Goal: Task Accomplishment & Management: Use online tool/utility

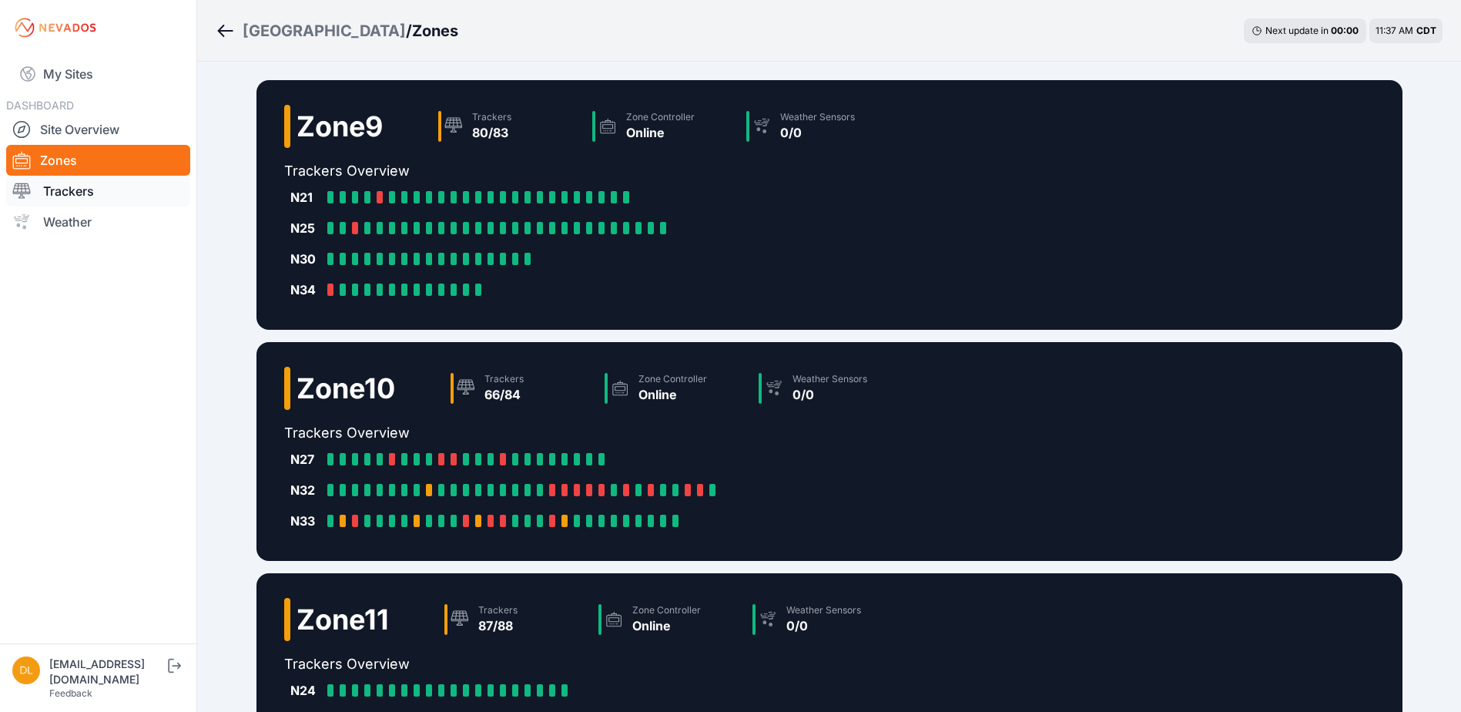
click at [69, 184] on link "Trackers" at bounding box center [98, 191] width 184 height 31
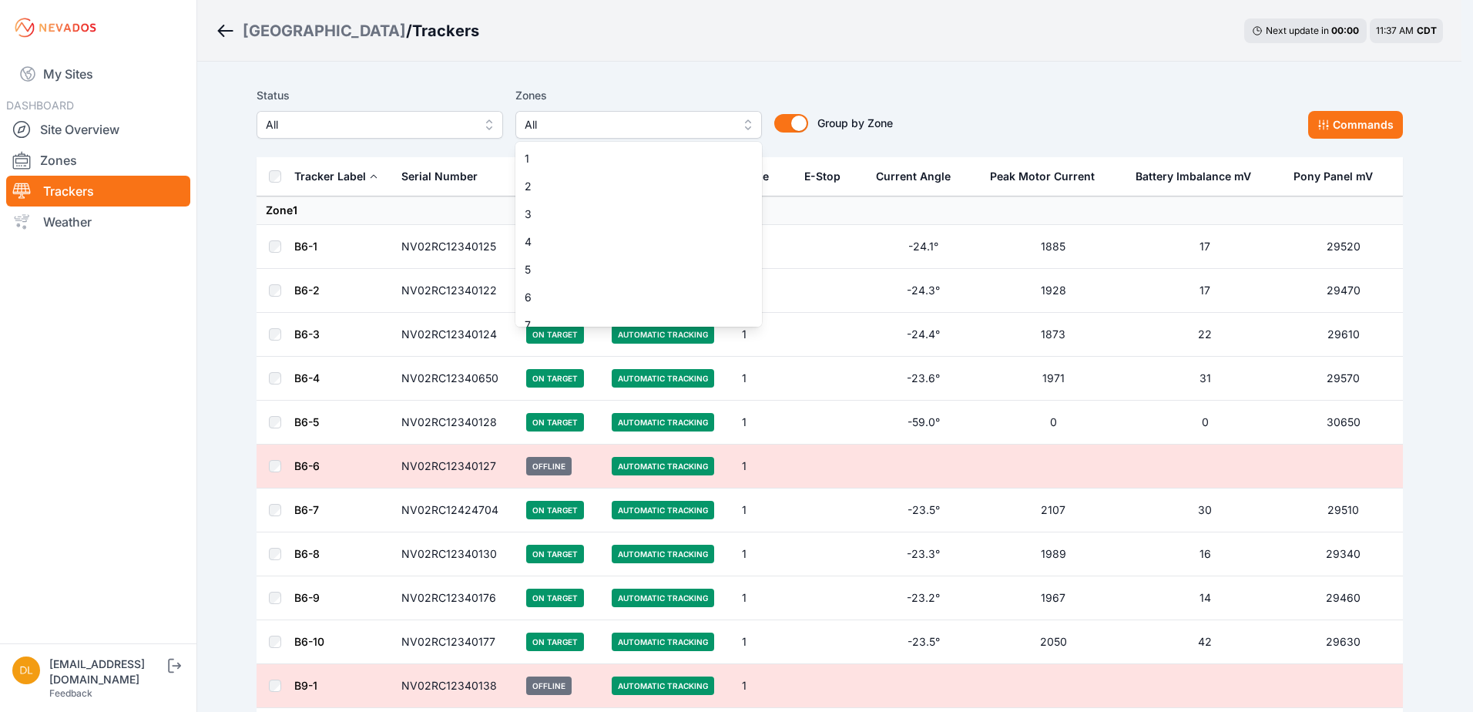
click at [565, 122] on span "All" at bounding box center [627, 125] width 206 height 18
click at [567, 237] on span "4" at bounding box center [628, 241] width 209 height 15
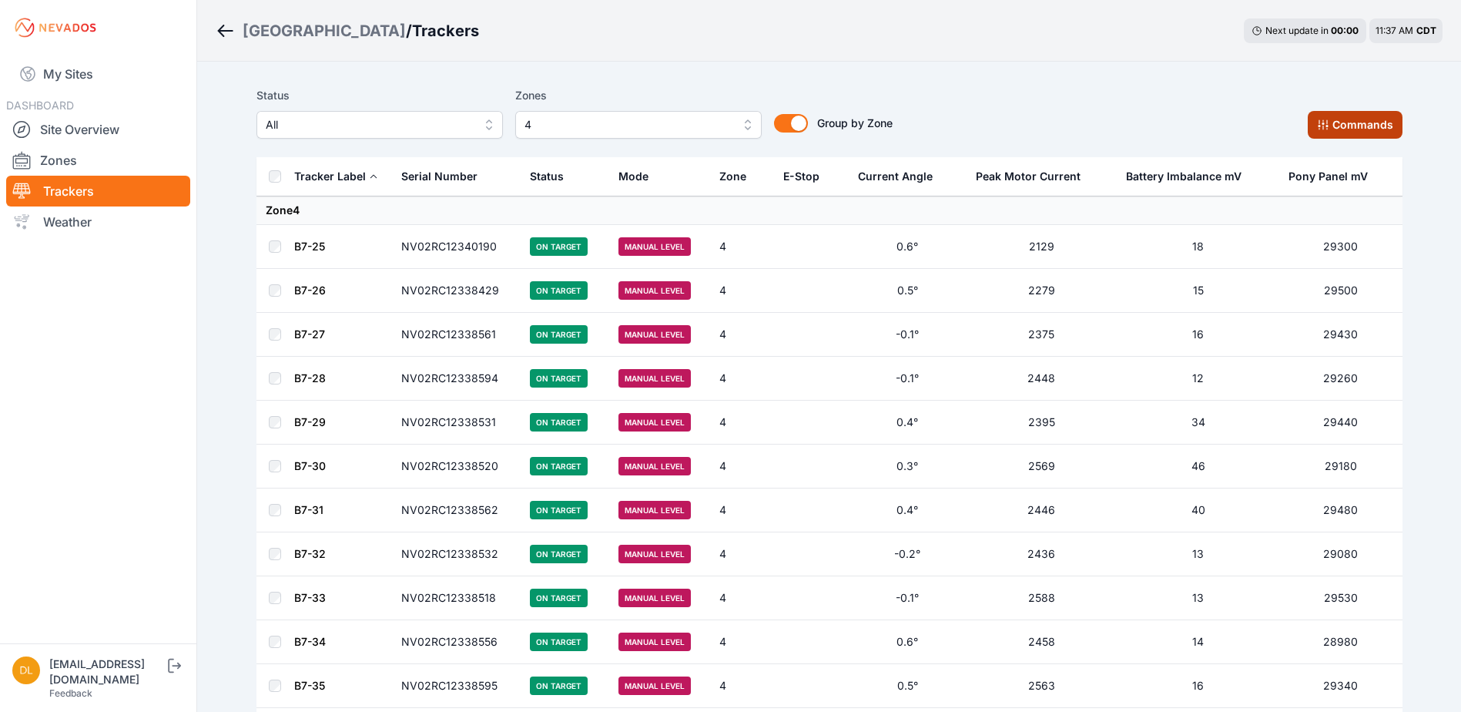
click at [1358, 124] on button "Commands" at bounding box center [1355, 125] width 95 height 28
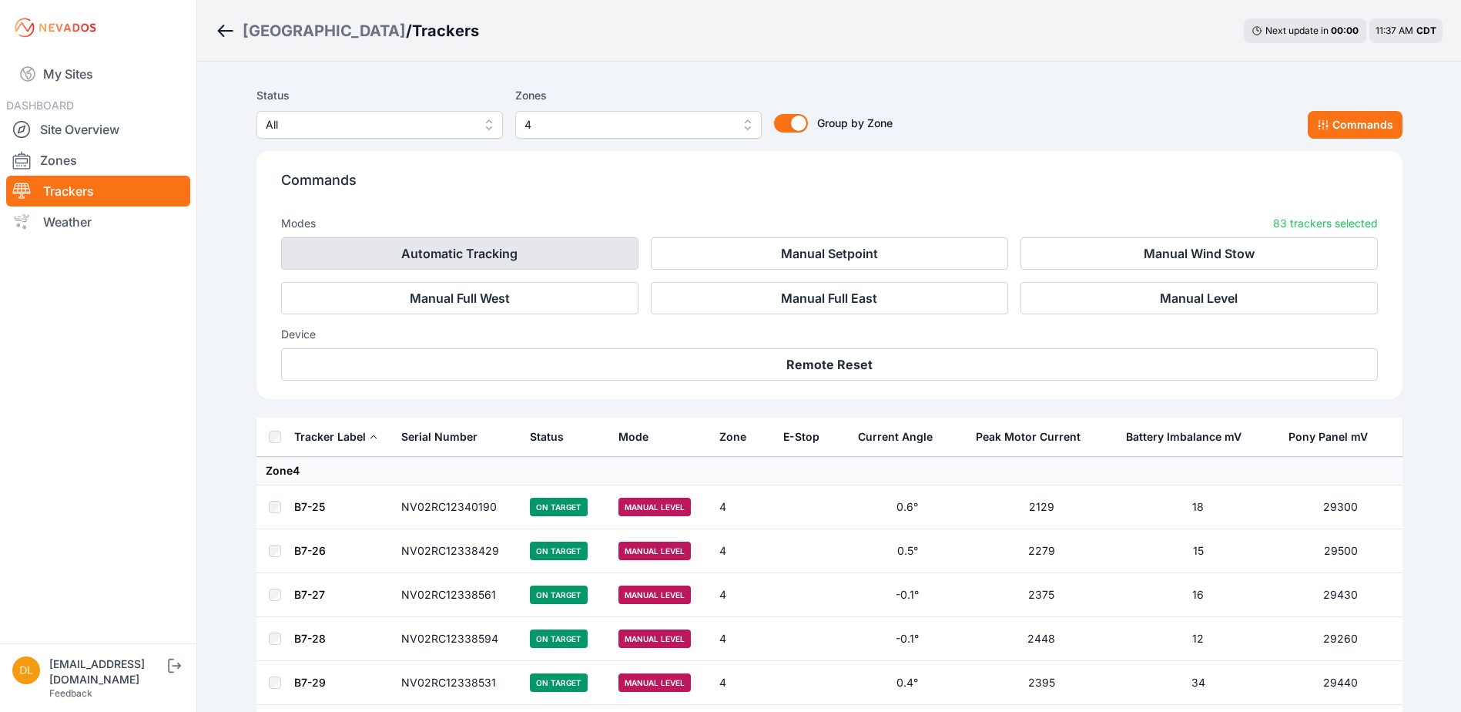
click at [608, 252] on button "Automatic Tracking" at bounding box center [459, 253] width 357 height 32
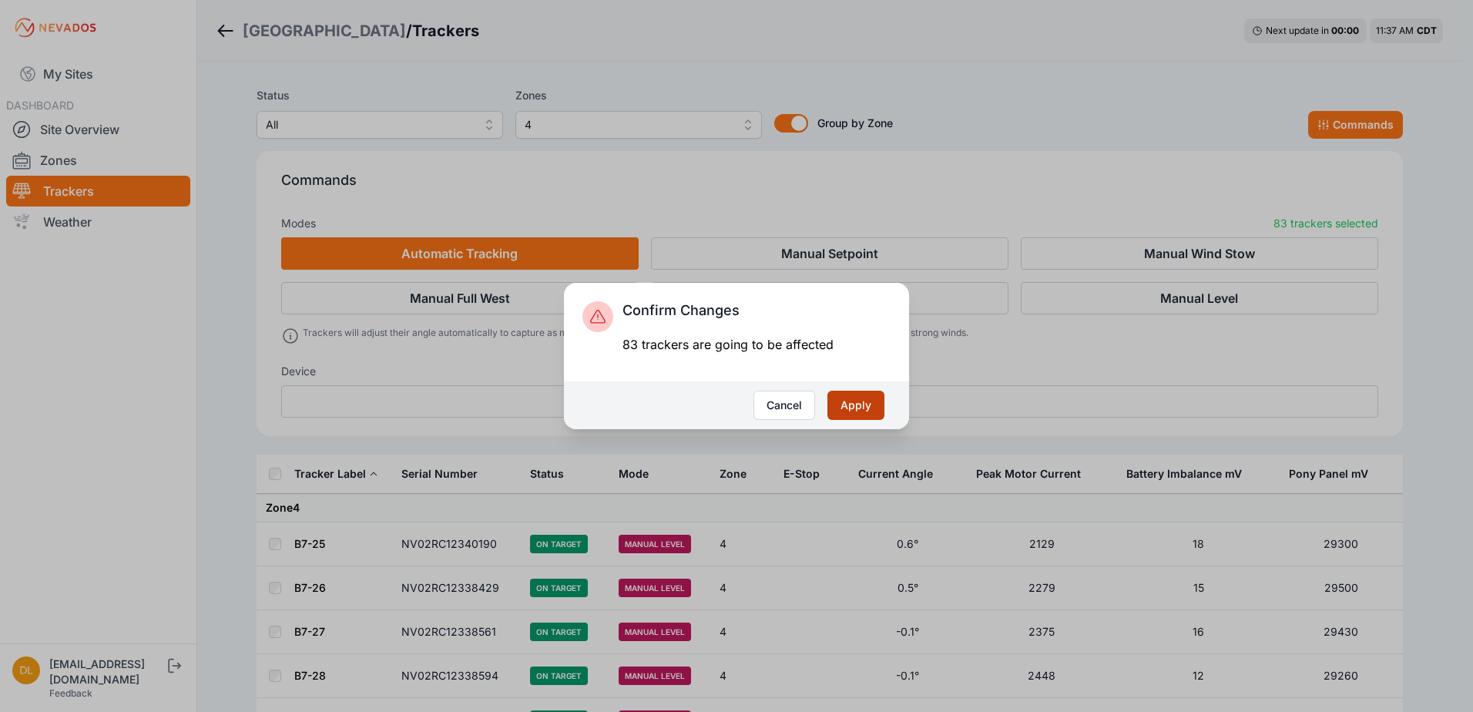
click at [852, 419] on button "Apply" at bounding box center [855, 404] width 57 height 29
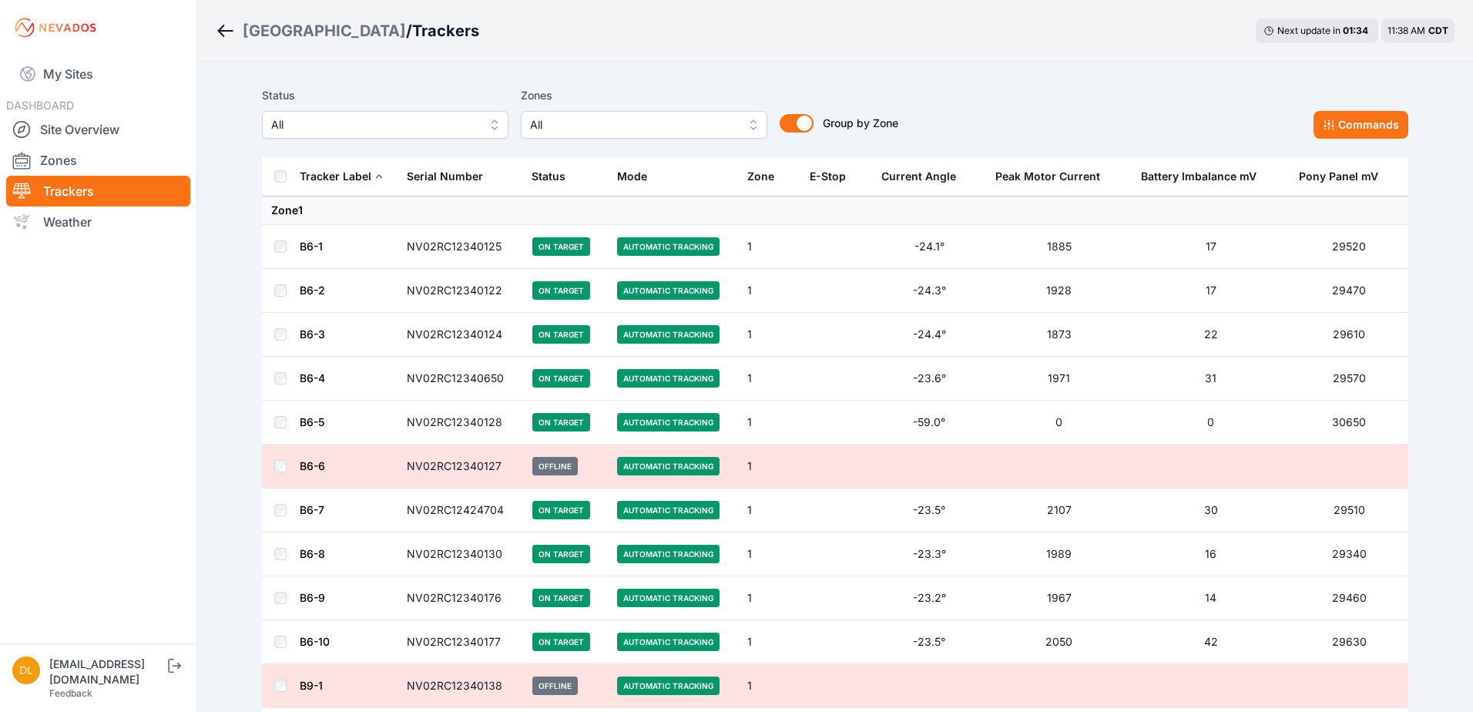
click at [590, 125] on span "All" at bounding box center [633, 125] width 206 height 18
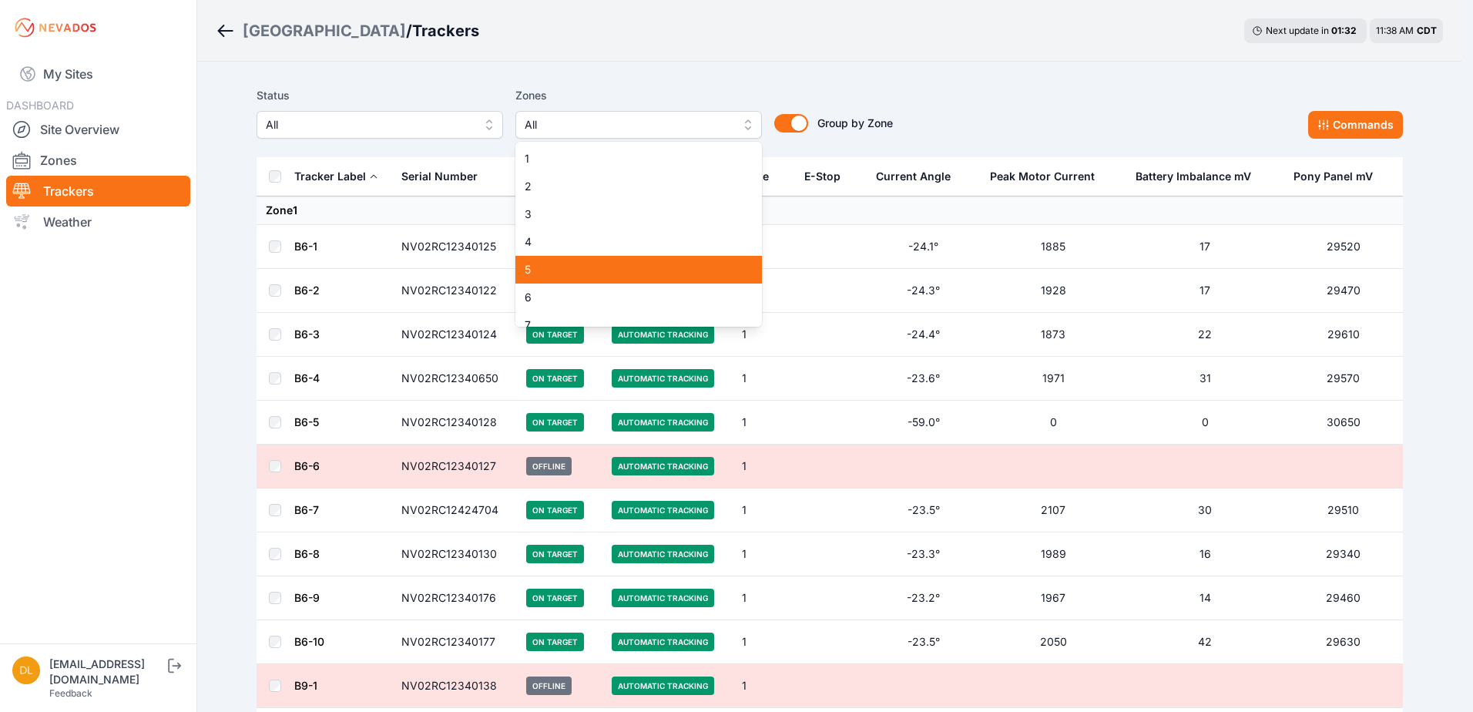
click at [539, 265] on span "5" at bounding box center [628, 269] width 209 height 15
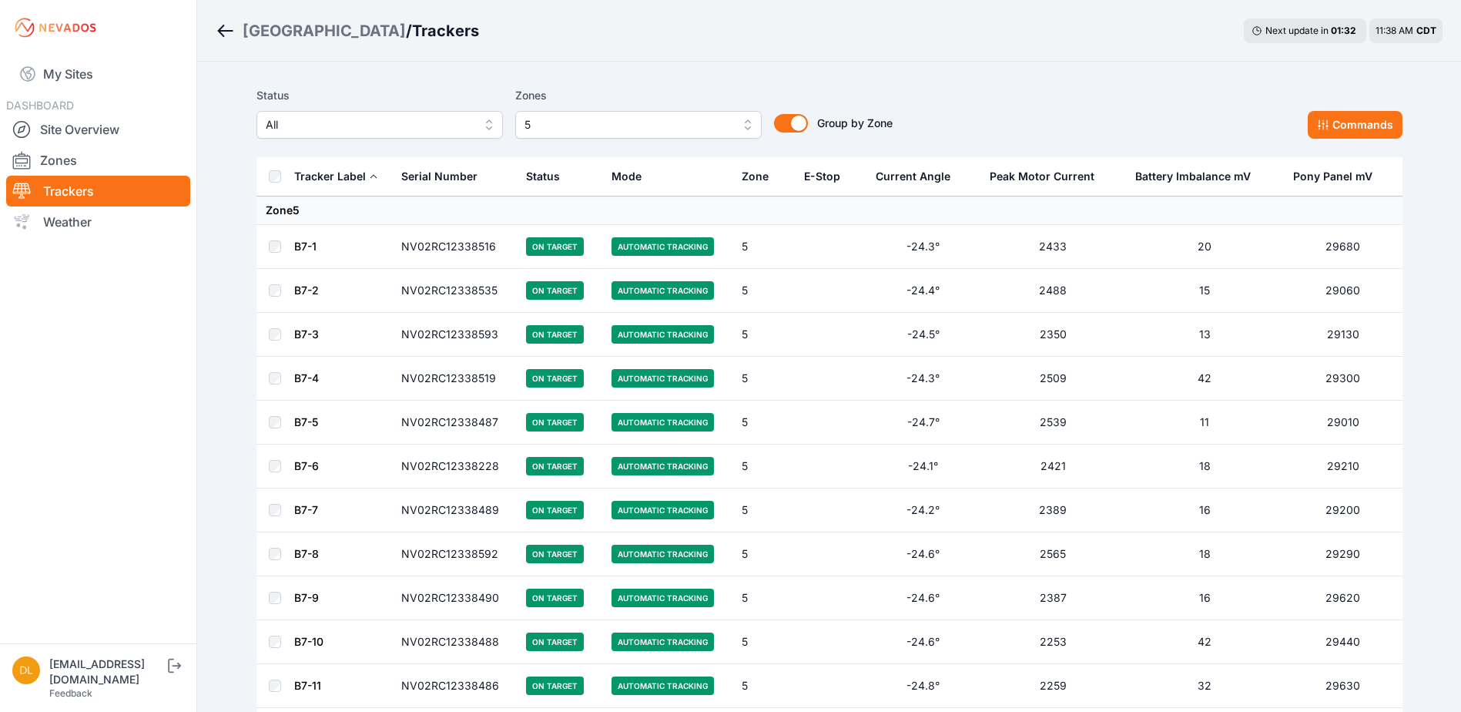
click at [268, 174] on th at bounding box center [274, 176] width 37 height 39
click at [1312, 132] on button "Commands" at bounding box center [1355, 125] width 95 height 28
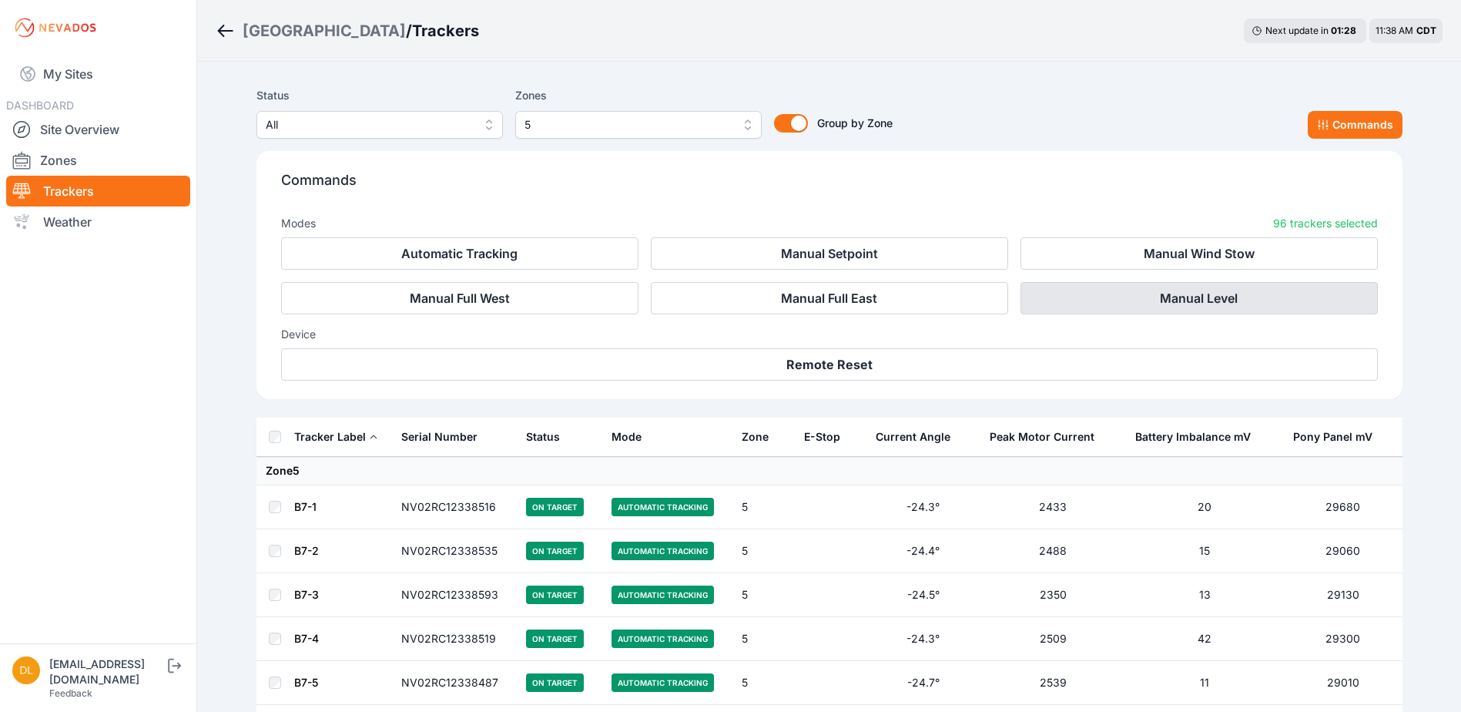
click at [1148, 291] on button "Manual Level" at bounding box center [1198, 298] width 357 height 32
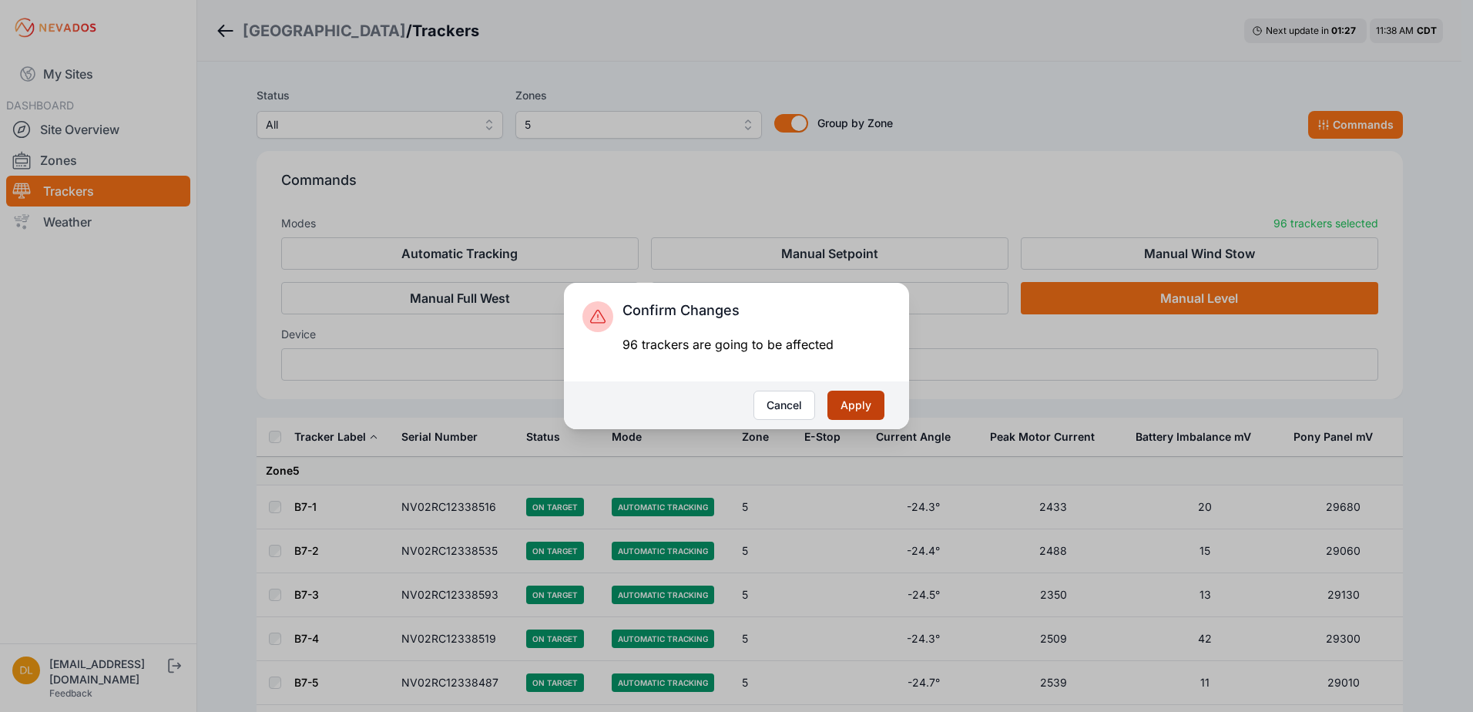
click at [856, 408] on button "Apply" at bounding box center [855, 404] width 57 height 29
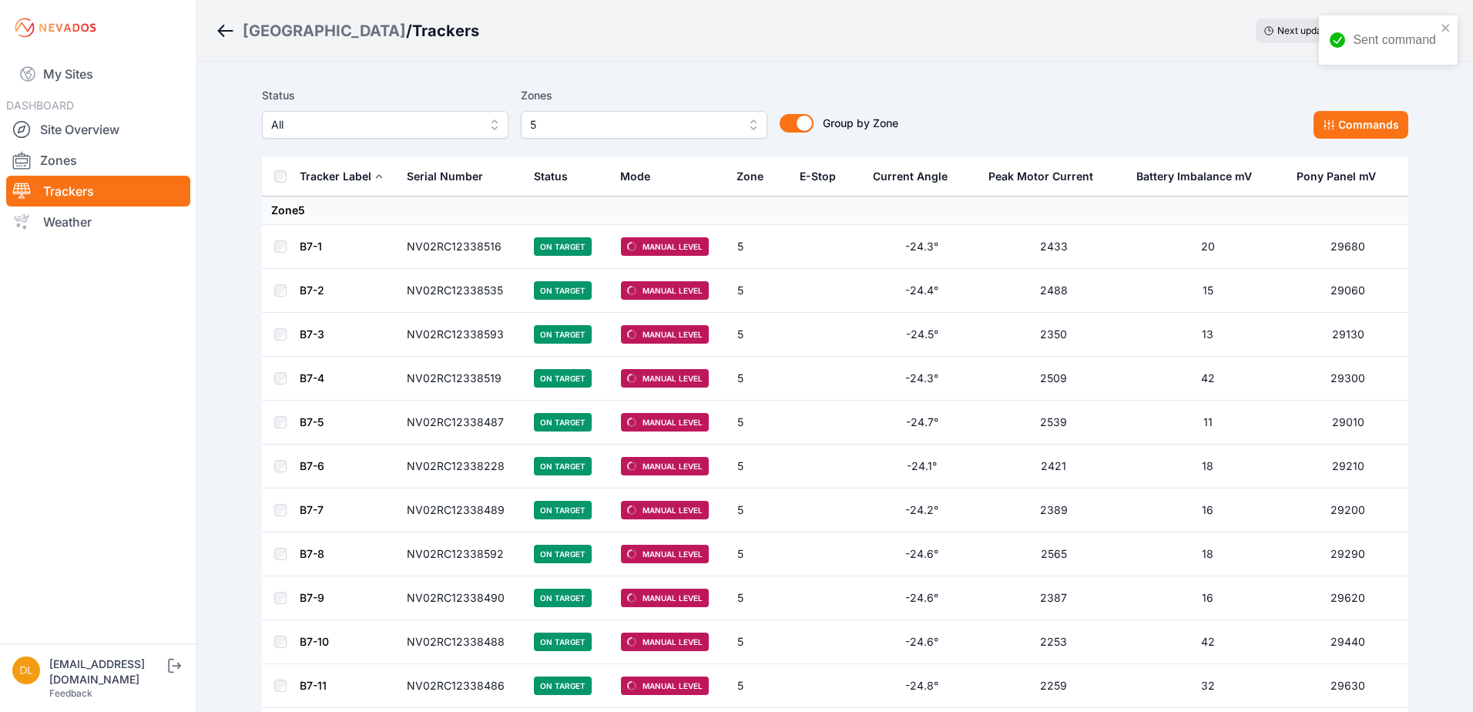
click at [572, 129] on span "5" at bounding box center [633, 125] width 206 height 18
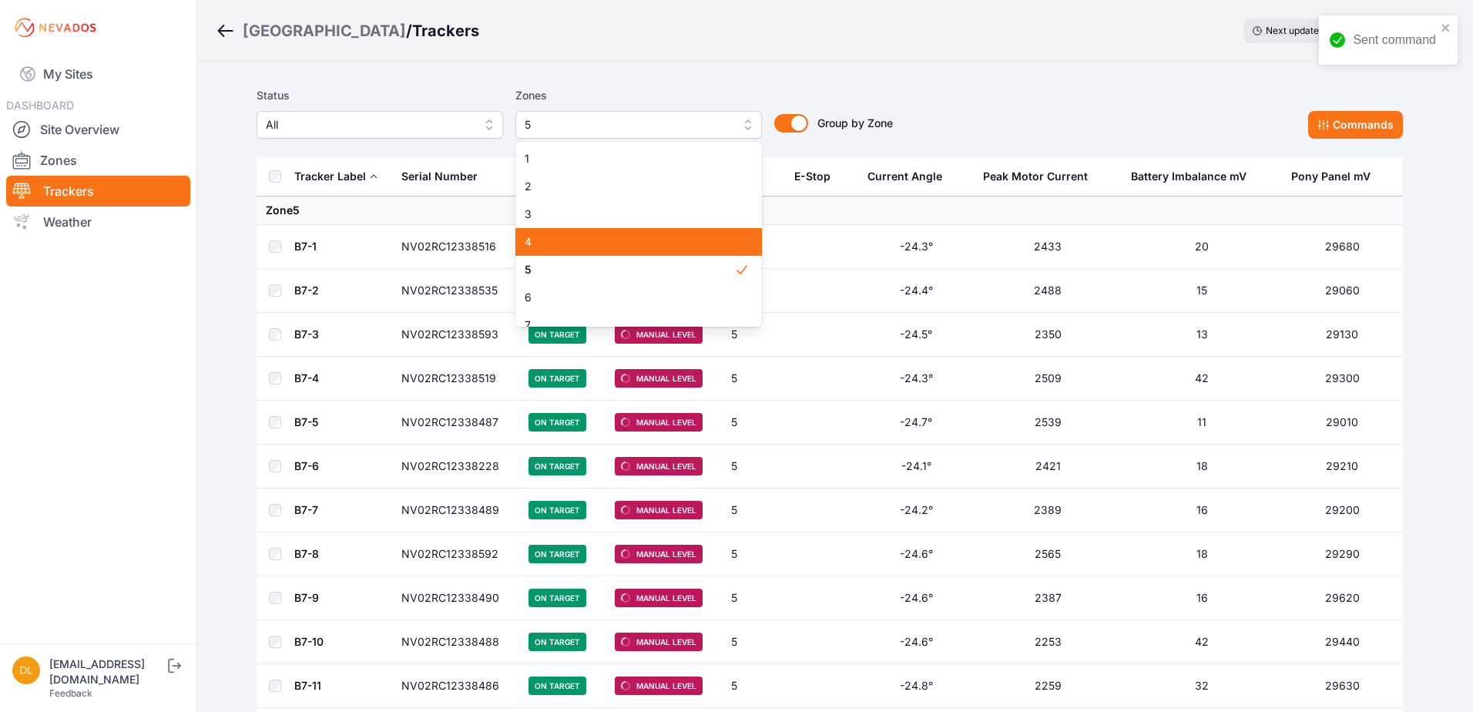
click at [572, 240] on span "4" at bounding box center [628, 241] width 209 height 15
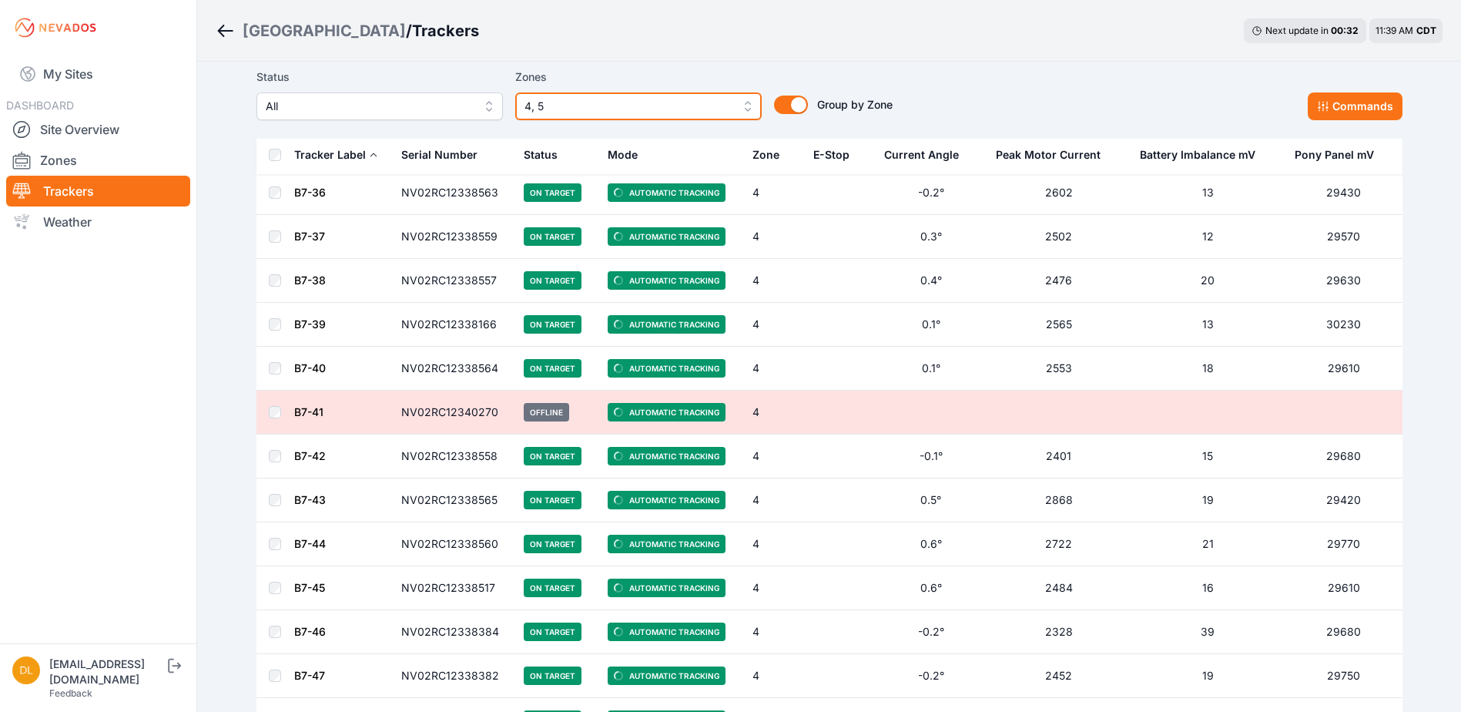
scroll to position [539, 0]
